Goal: Task Accomplishment & Management: Use online tool/utility

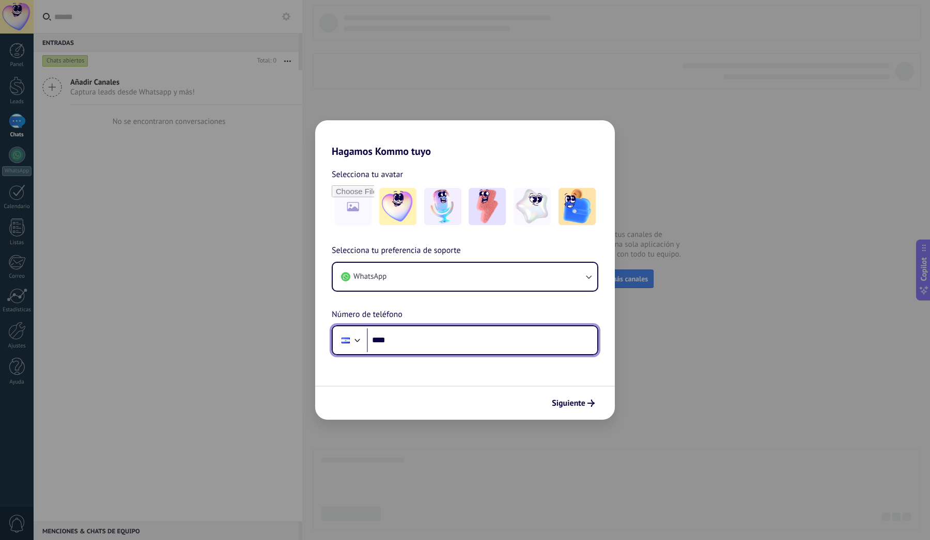
click at [534, 345] on input "****" at bounding box center [482, 340] width 230 height 24
type input "**********"
click at [578, 403] on span "Siguiente" at bounding box center [569, 403] width 34 height 7
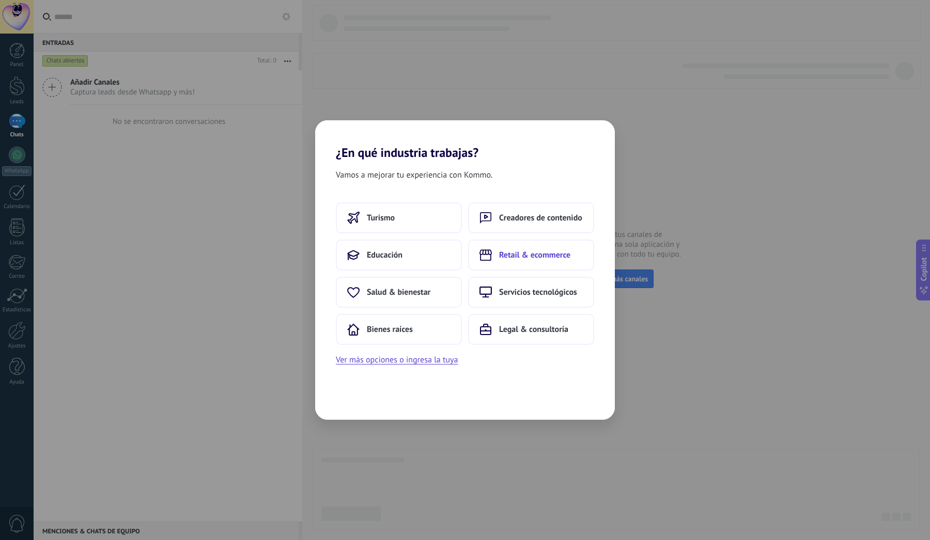
drag, startPoint x: 502, startPoint y: 280, endPoint x: 516, endPoint y: 270, distance: 17.4
click at [516, 270] on button "Retail & ecommerce" at bounding box center [531, 255] width 126 height 31
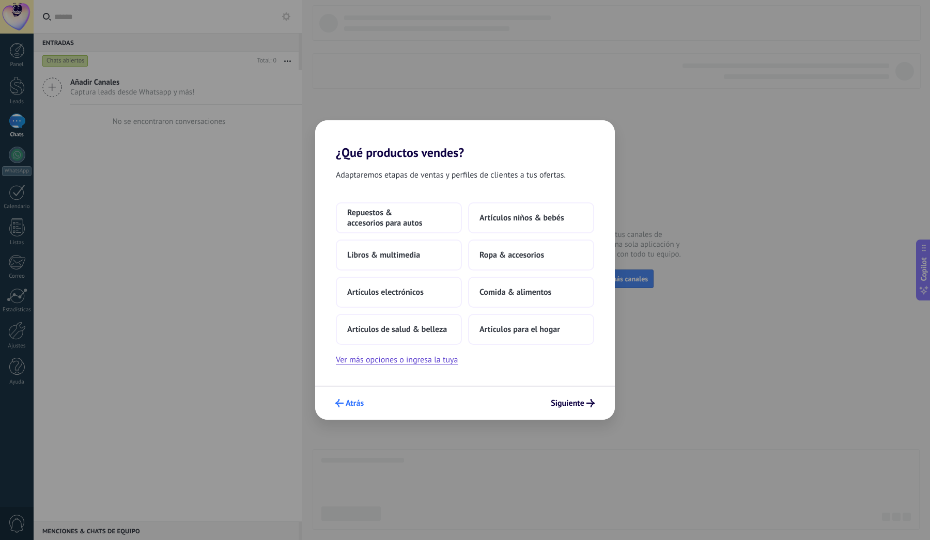
click at [361, 401] on span "Atrás" at bounding box center [354, 403] width 18 height 7
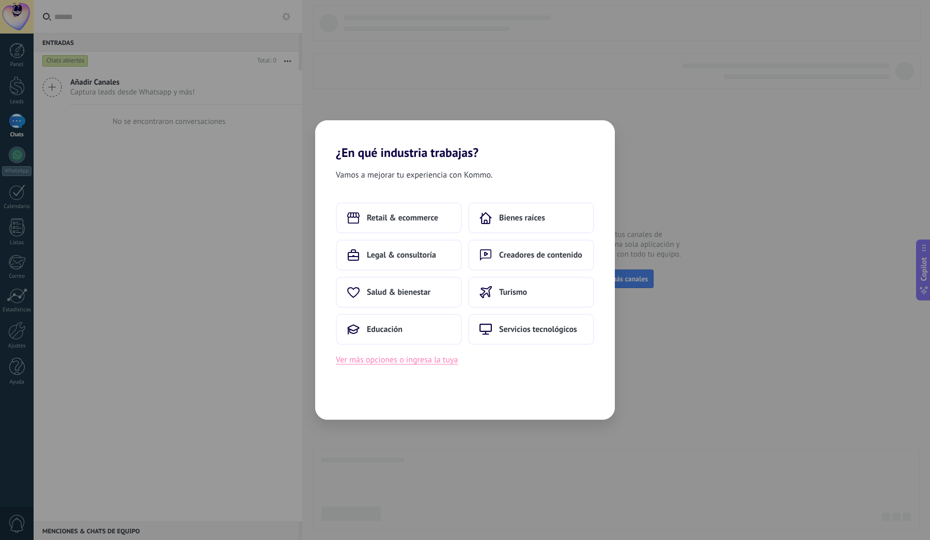
click at [437, 360] on button "Ver más opciones o ingresa la tuya" at bounding box center [397, 359] width 122 height 13
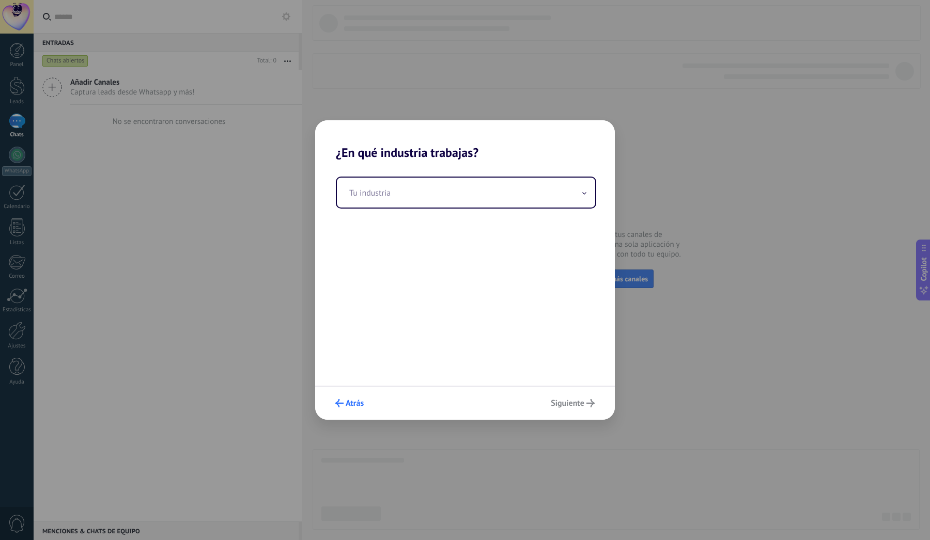
click at [348, 407] on span "Atrás" at bounding box center [354, 403] width 18 height 7
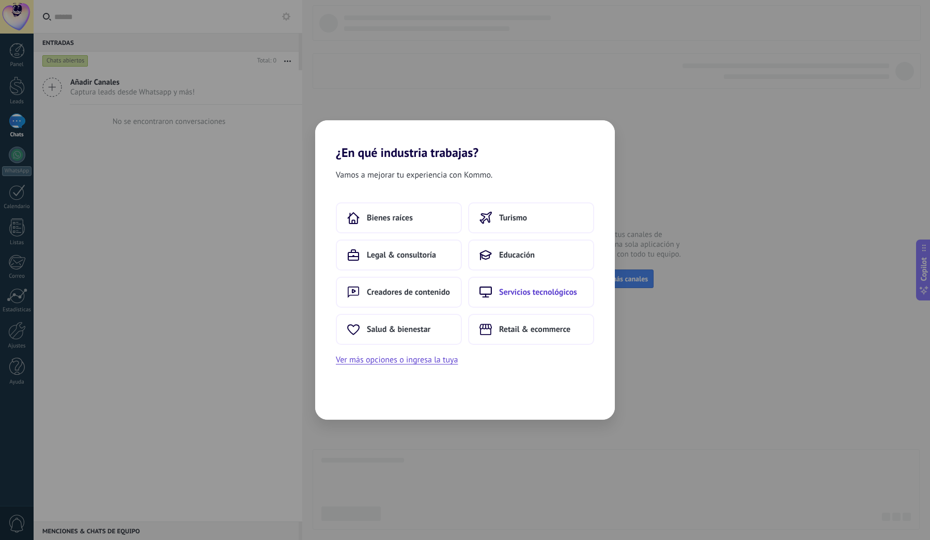
click at [533, 286] on button "Servicios tecnológicos" at bounding box center [531, 292] width 126 height 31
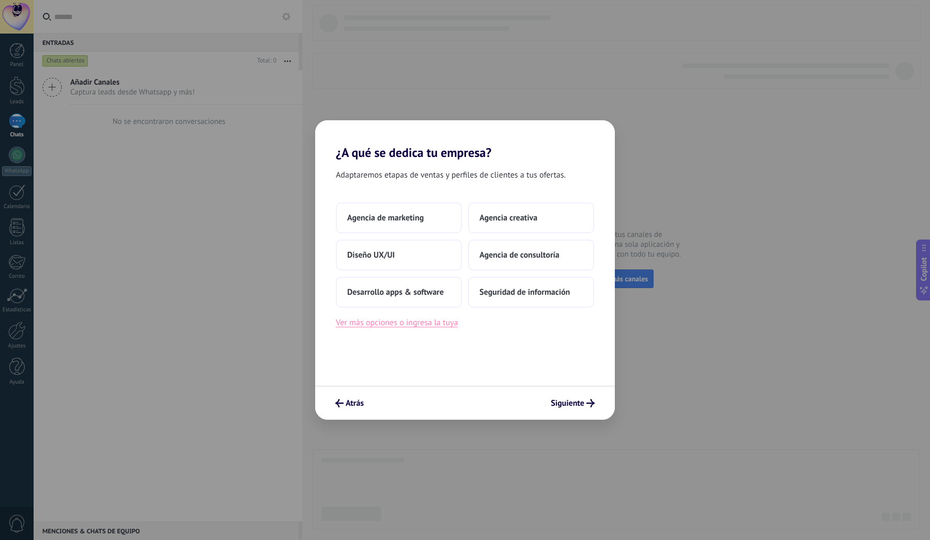
click at [450, 318] on button "Ver más opciones o ingresa la tuya" at bounding box center [397, 322] width 122 height 13
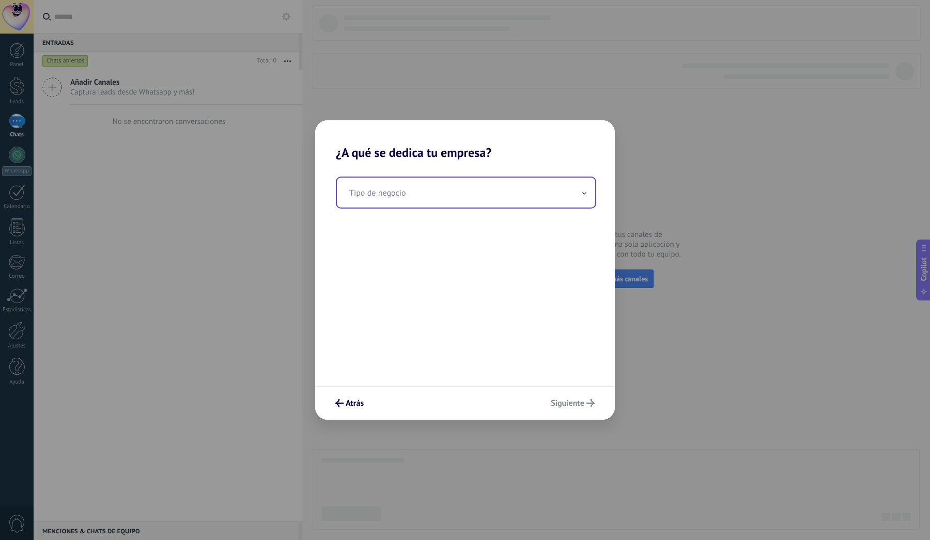
click at [455, 186] on input "text" at bounding box center [466, 193] width 258 height 30
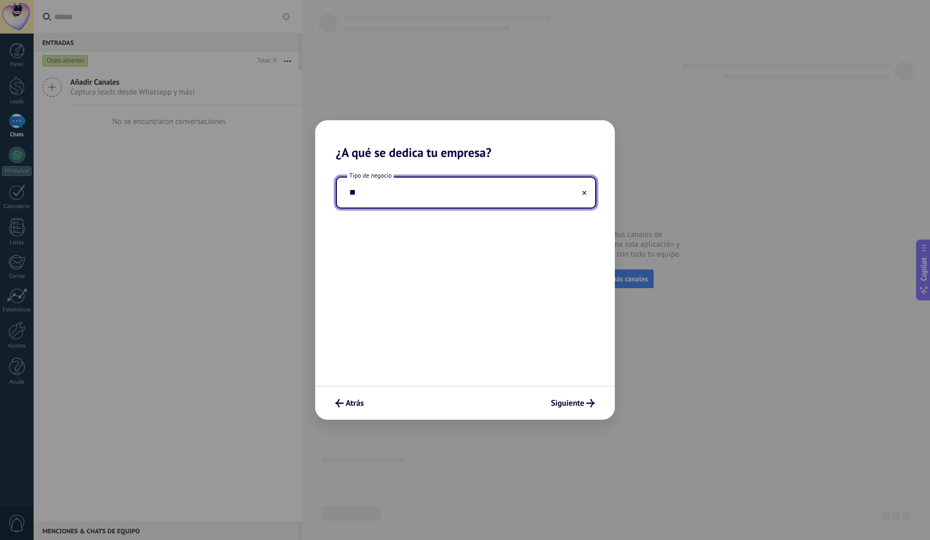
type input "*"
type input "**********"
click at [575, 398] on button "Siguiente" at bounding box center [572, 404] width 53 height 18
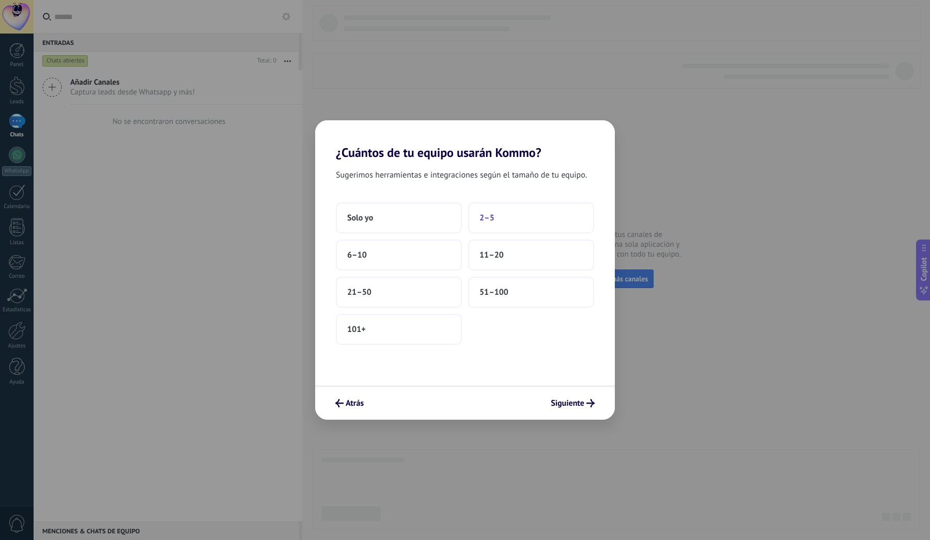
click at [497, 227] on button "2–5" at bounding box center [531, 217] width 126 height 31
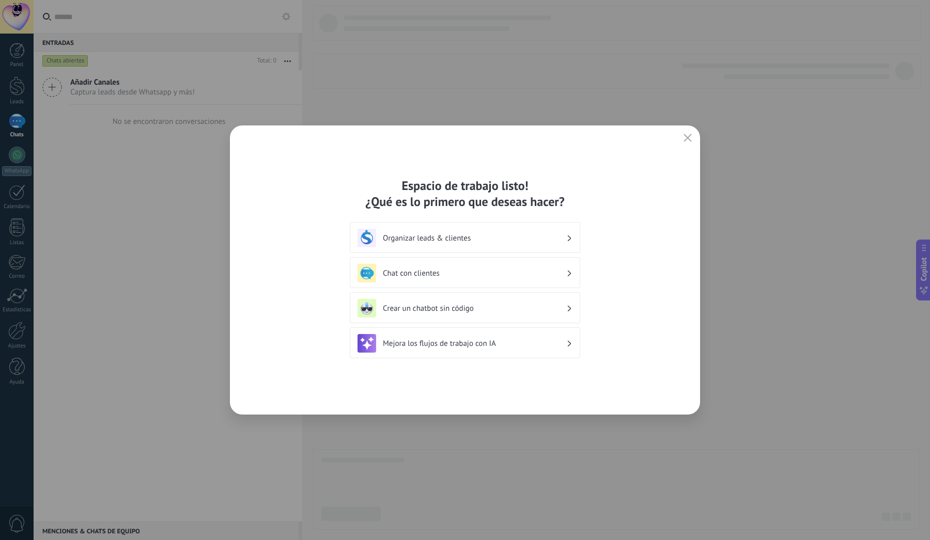
click at [497, 271] on h3 "Chat con clientes" at bounding box center [474, 274] width 183 height 10
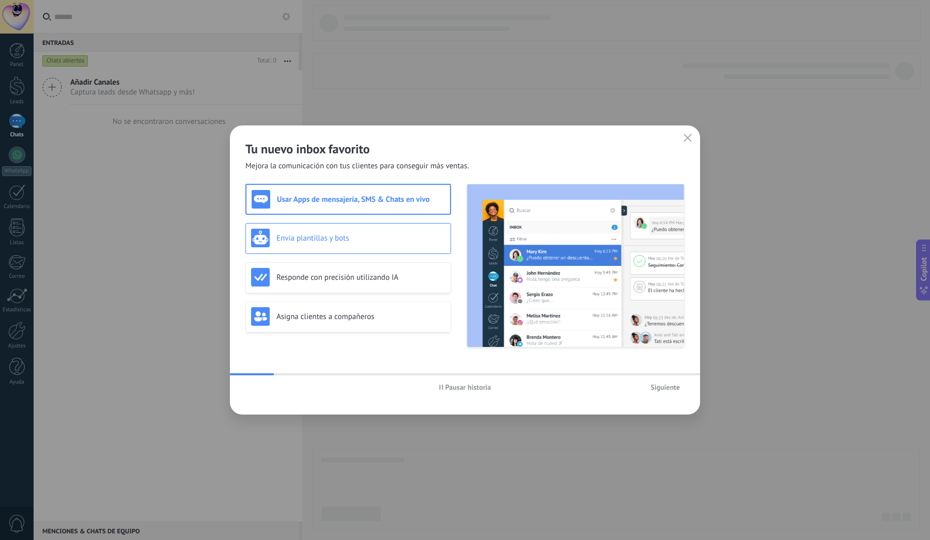
click at [418, 241] on h3 "Envía plantillas y bots" at bounding box center [360, 238] width 169 height 10
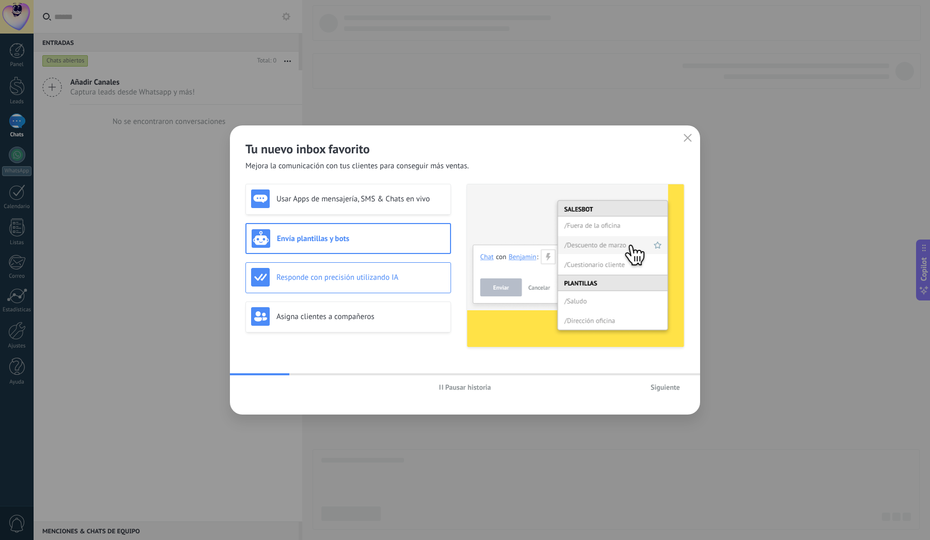
click at [414, 273] on h3 "Responde con precisión utilizando IA" at bounding box center [360, 278] width 169 height 10
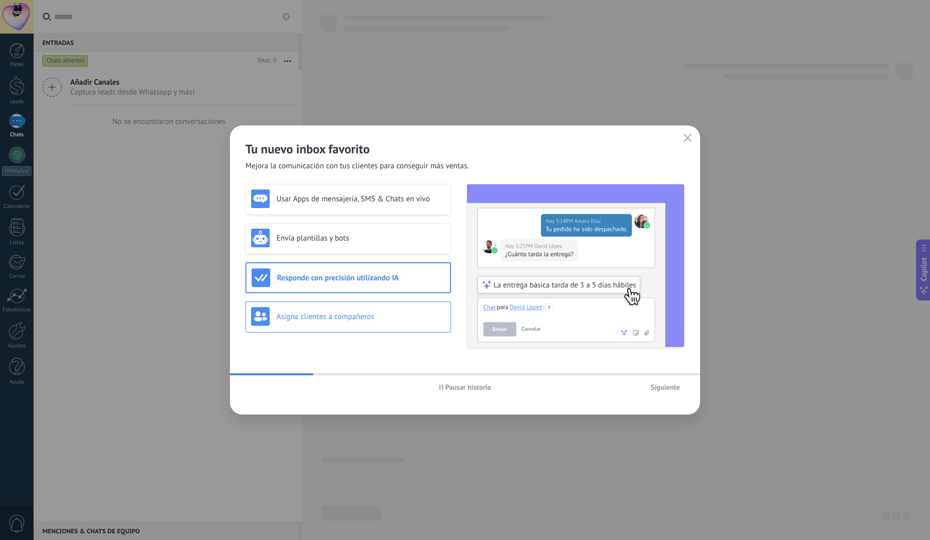
click at [404, 327] on div "Asigna clientes a compañeros" at bounding box center [348, 317] width 206 height 31
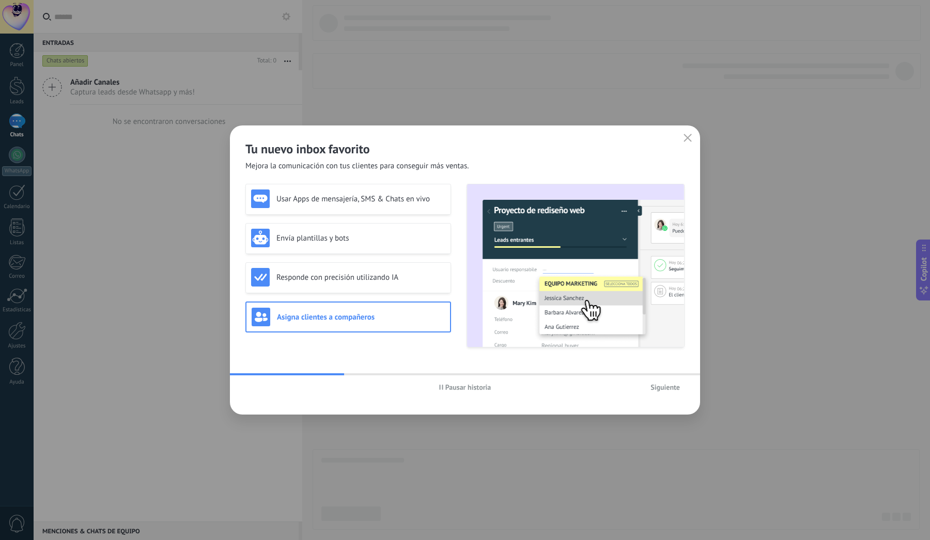
click at [603, 385] on div "Siguiente" at bounding box center [611, 387] width 146 height 15
click at [663, 387] on span "Siguiente" at bounding box center [664, 387] width 29 height 7
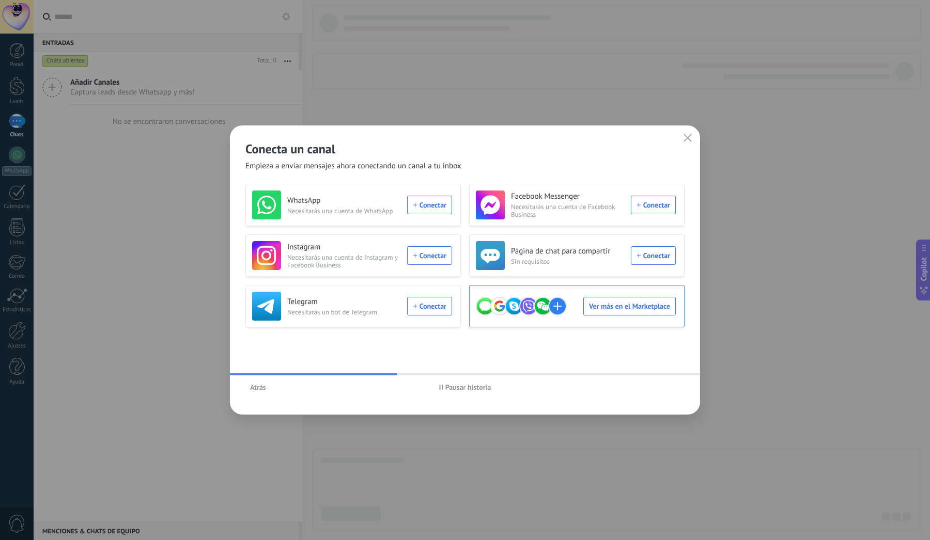
click at [651, 303] on div "Ver más en el Marketplace" at bounding box center [576, 306] width 200 height 29
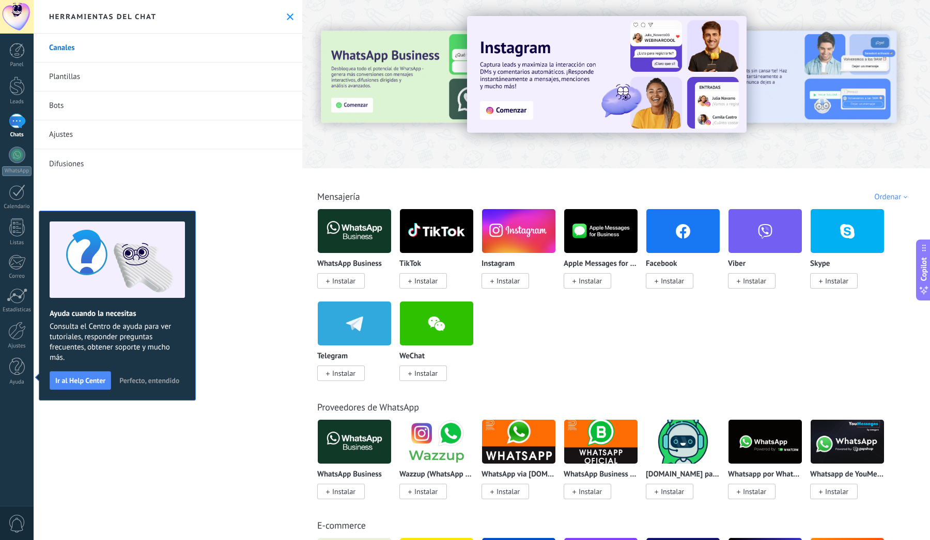
click at [349, 280] on span "Instalar" at bounding box center [343, 280] width 23 height 9
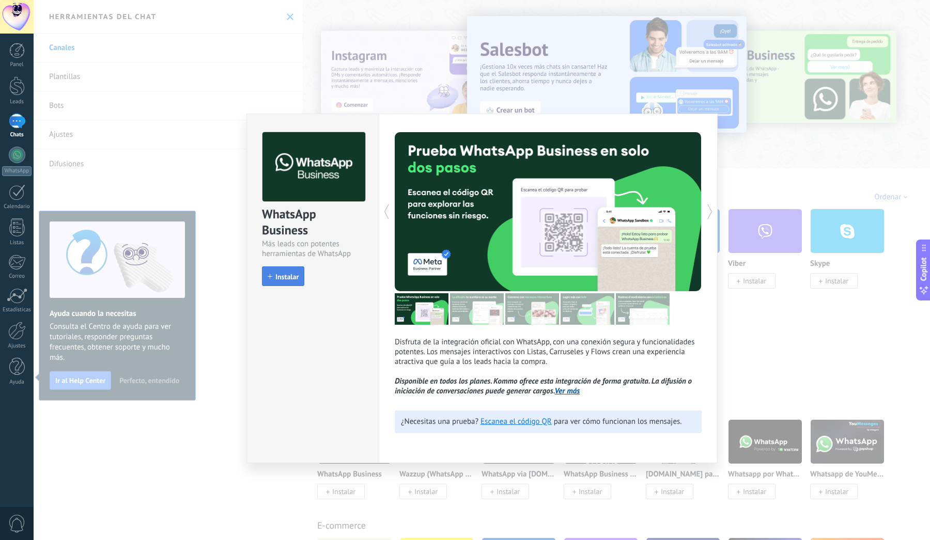
click at [295, 278] on span "Instalar" at bounding box center [286, 276] width 23 height 7
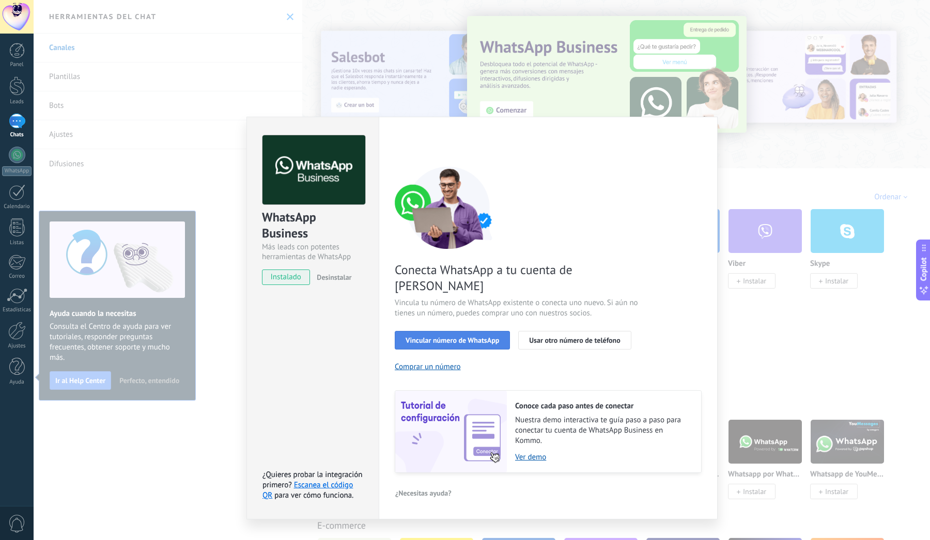
click at [472, 337] on span "Vincular número de WhatsApp" at bounding box center [451, 340] width 93 height 7
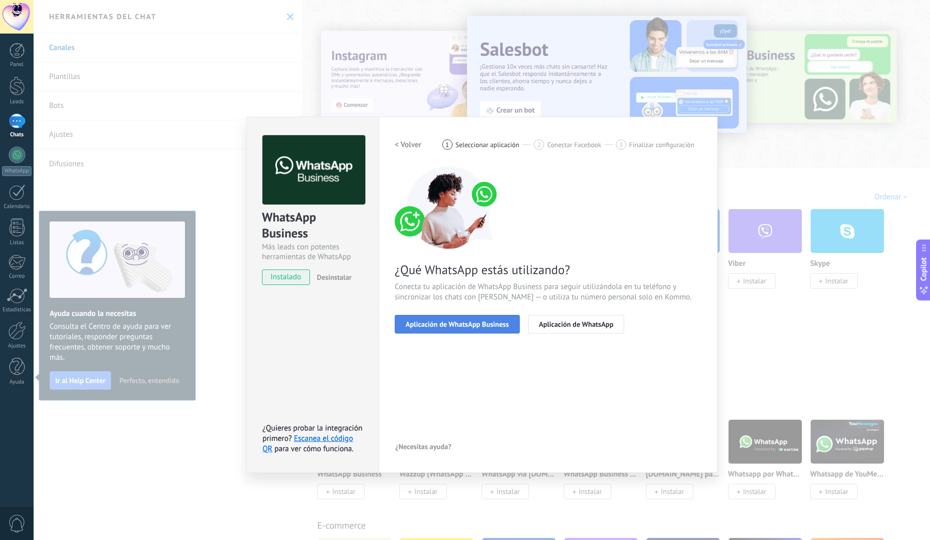
click at [480, 331] on button "Aplicación de WhatsApp Business" at bounding box center [457, 324] width 125 height 19
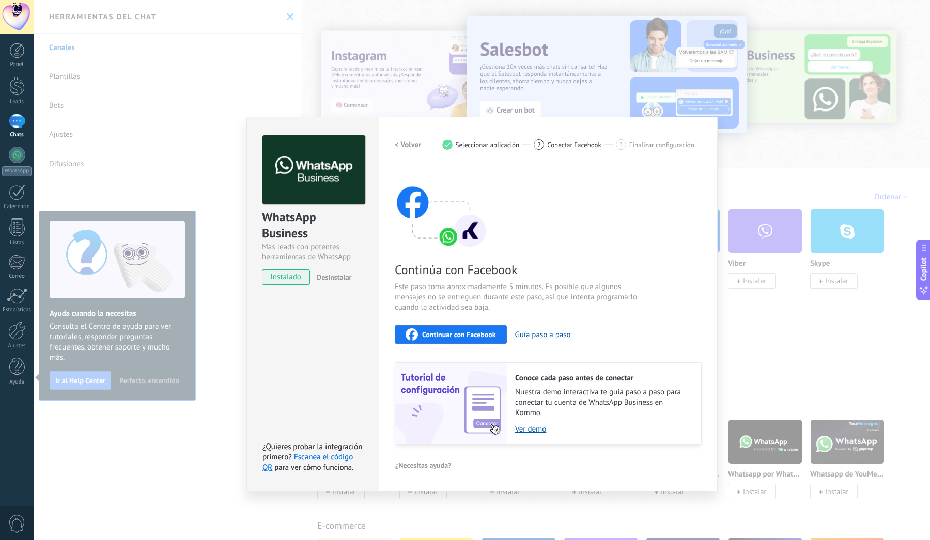
click at [487, 334] on span "Continuar con Facebook" at bounding box center [459, 334] width 74 height 7
